Goal: Task Accomplishment & Management: Manage account settings

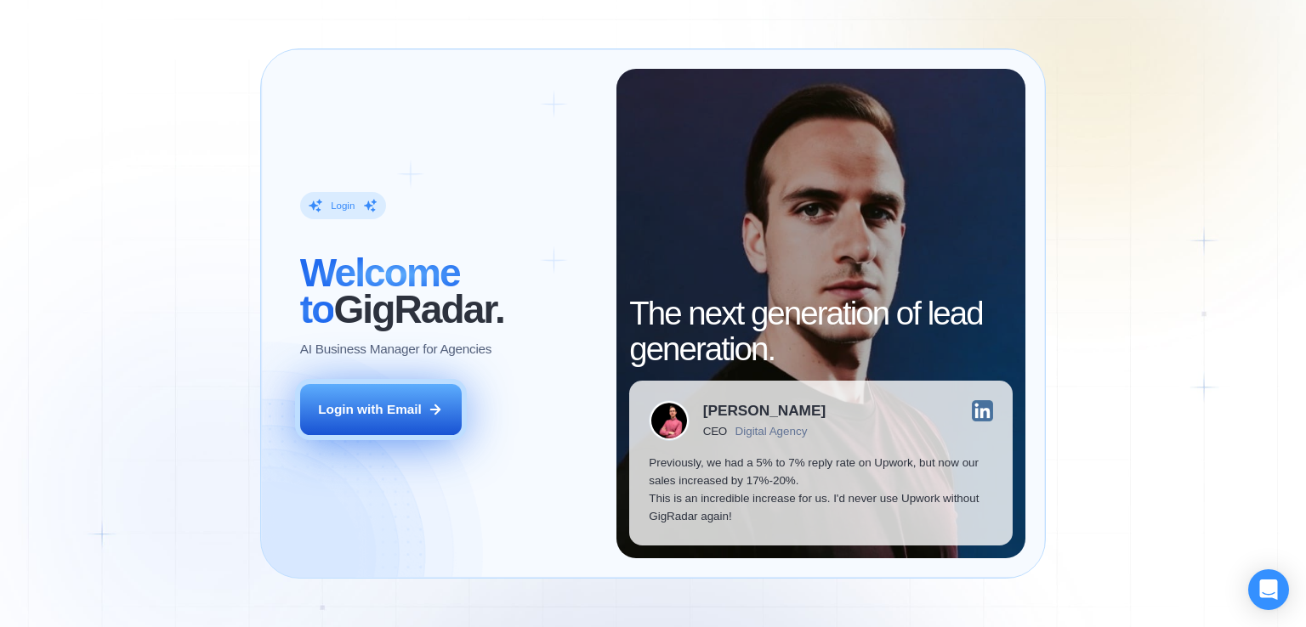
click at [380, 417] on div "Login with Email" at bounding box center [370, 409] width 104 height 18
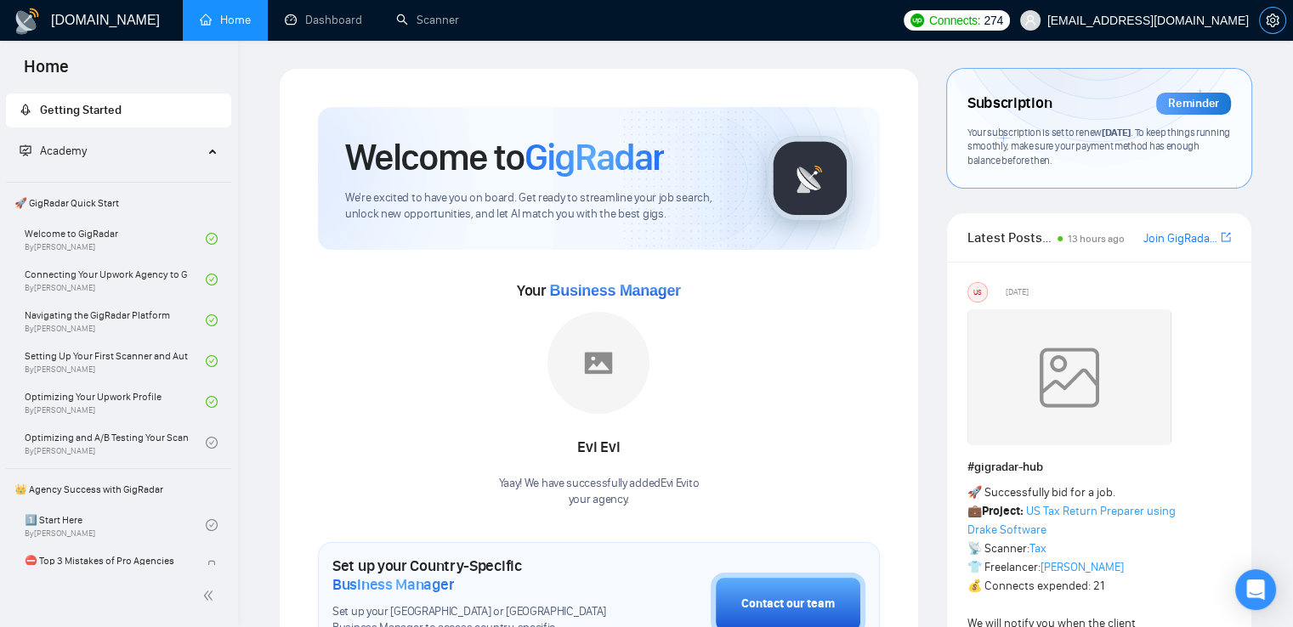
click at [1273, 17] on icon "setting" at bounding box center [1273, 21] width 14 height 14
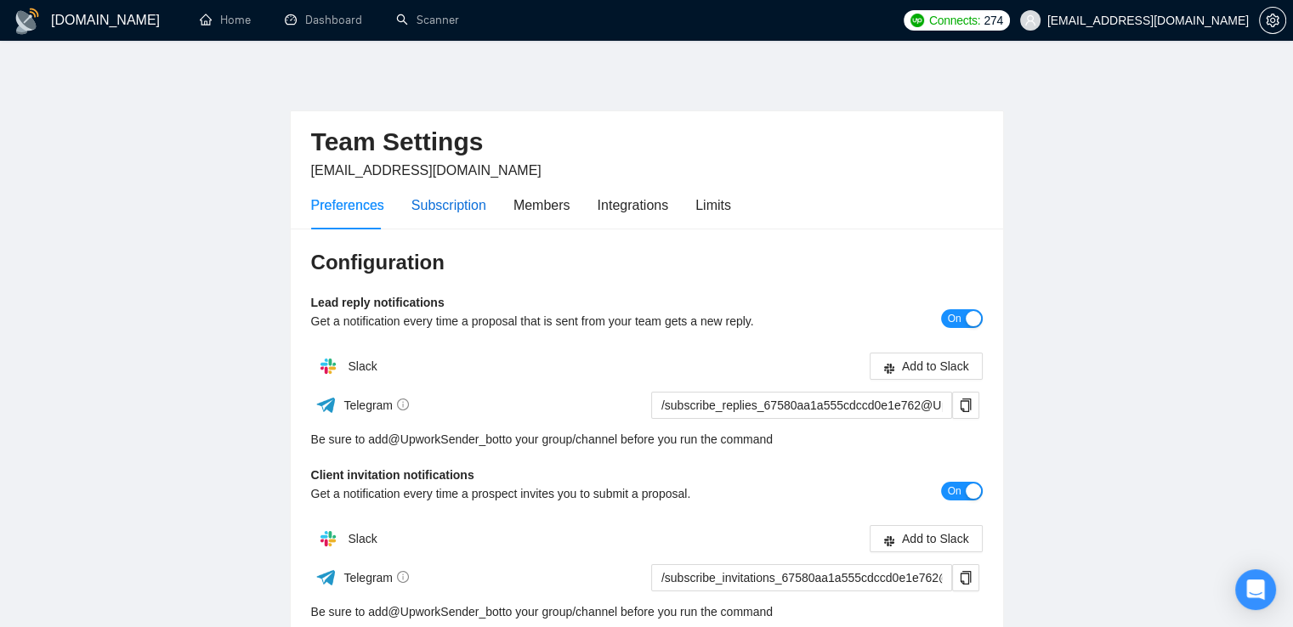
click at [445, 207] on div "Subscription" at bounding box center [448, 205] width 75 height 21
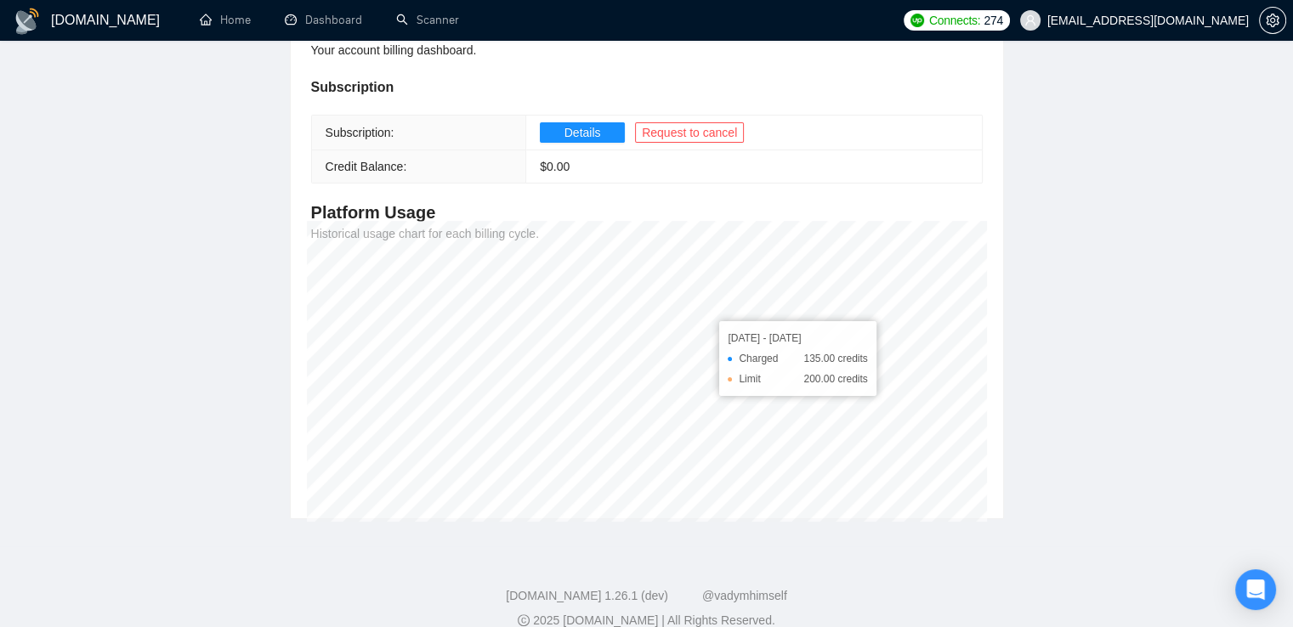
scroll to position [65, 0]
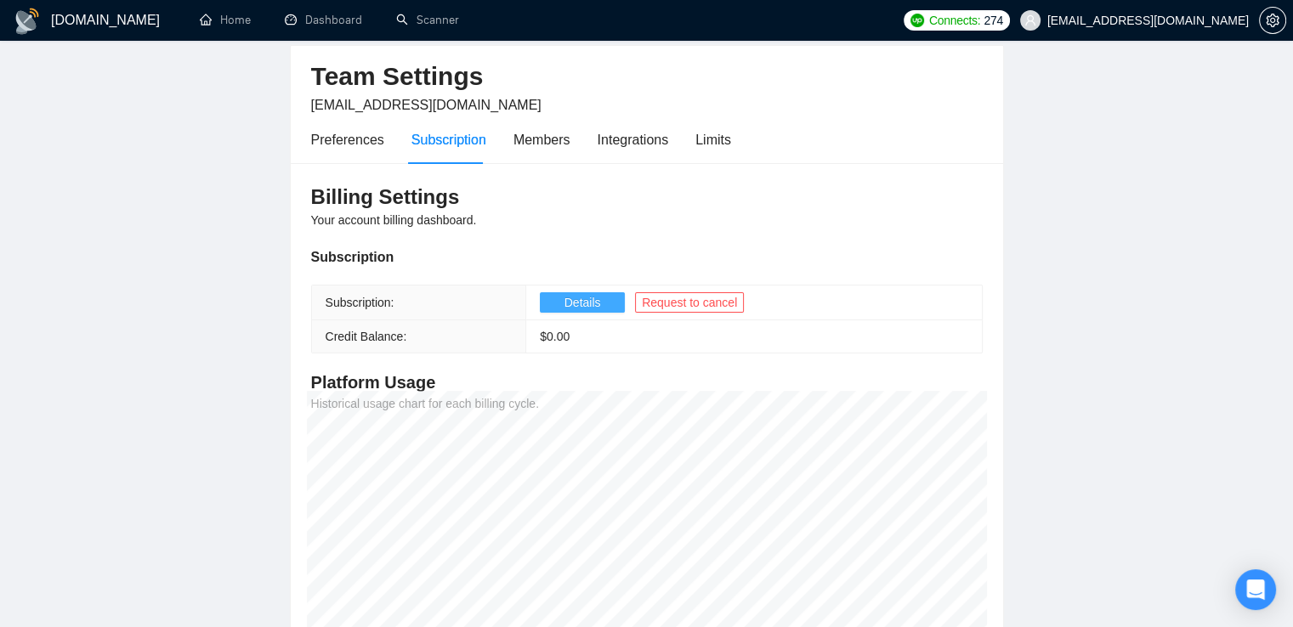
click at [592, 300] on span "Details" at bounding box center [582, 302] width 37 height 19
